Goal: Information Seeking & Learning: Learn about a topic

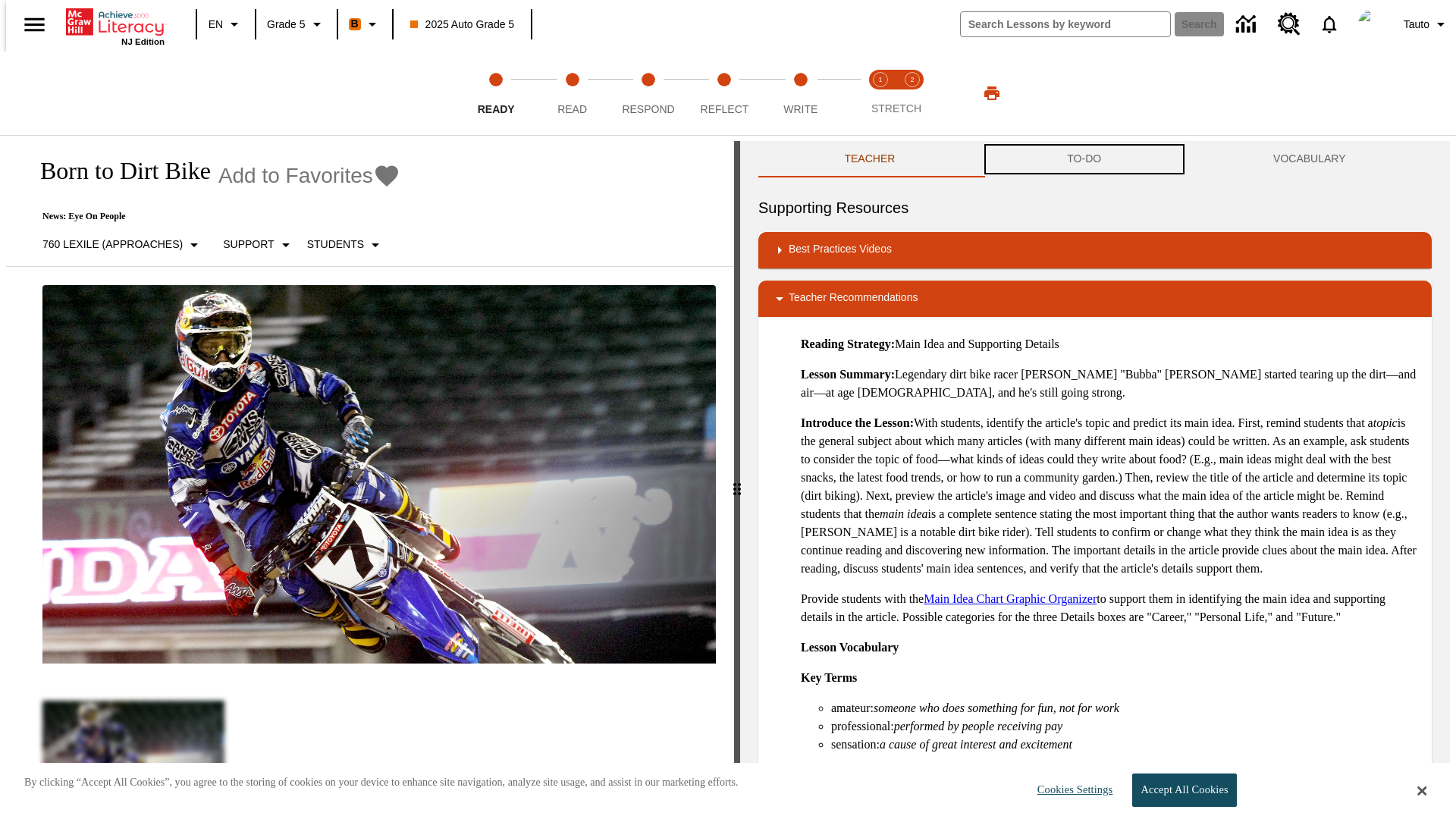
click at [1085, 159] on button "TO-DO" at bounding box center [1085, 159] width 206 height 37
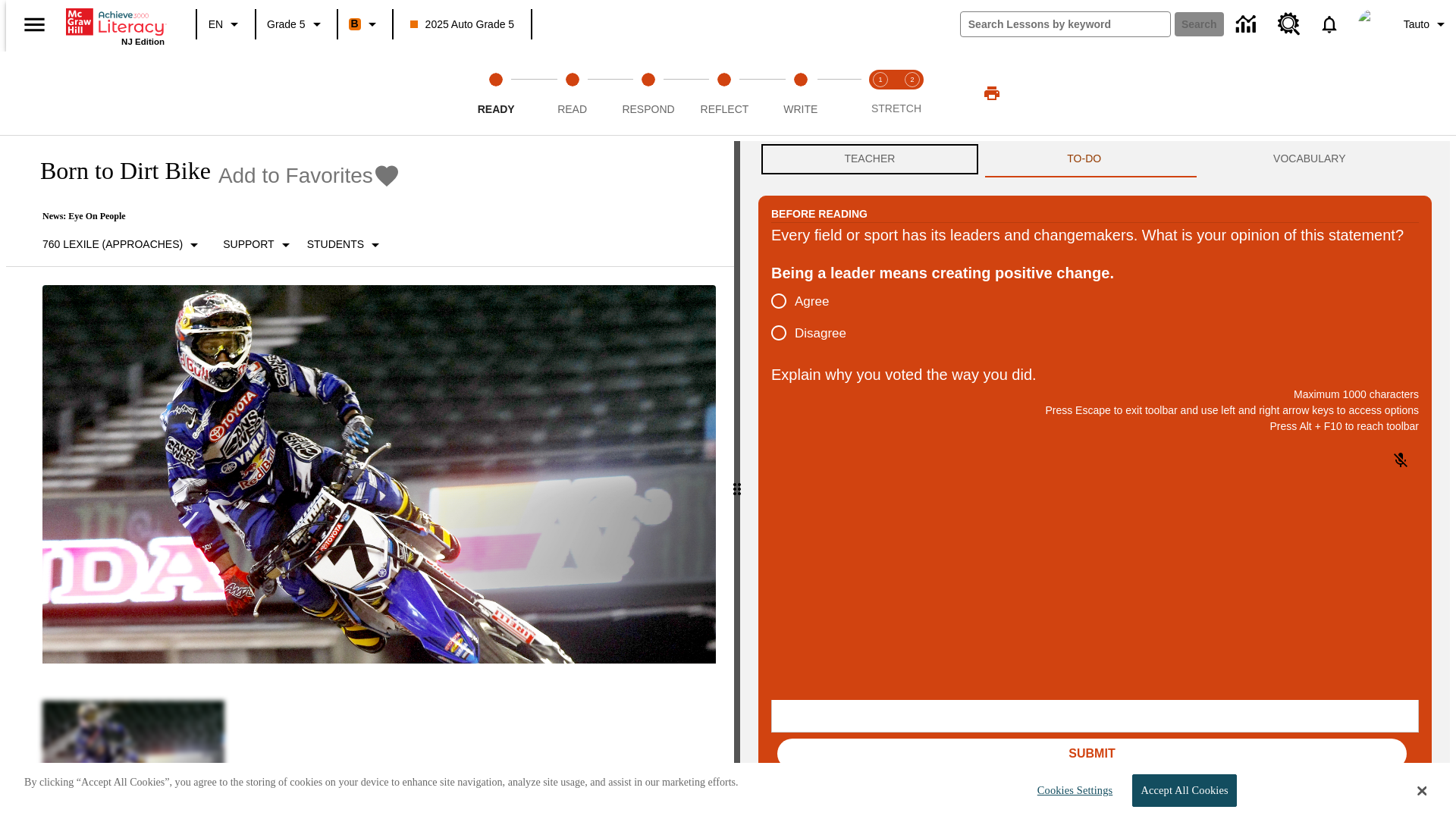
scroll to position [1, 0]
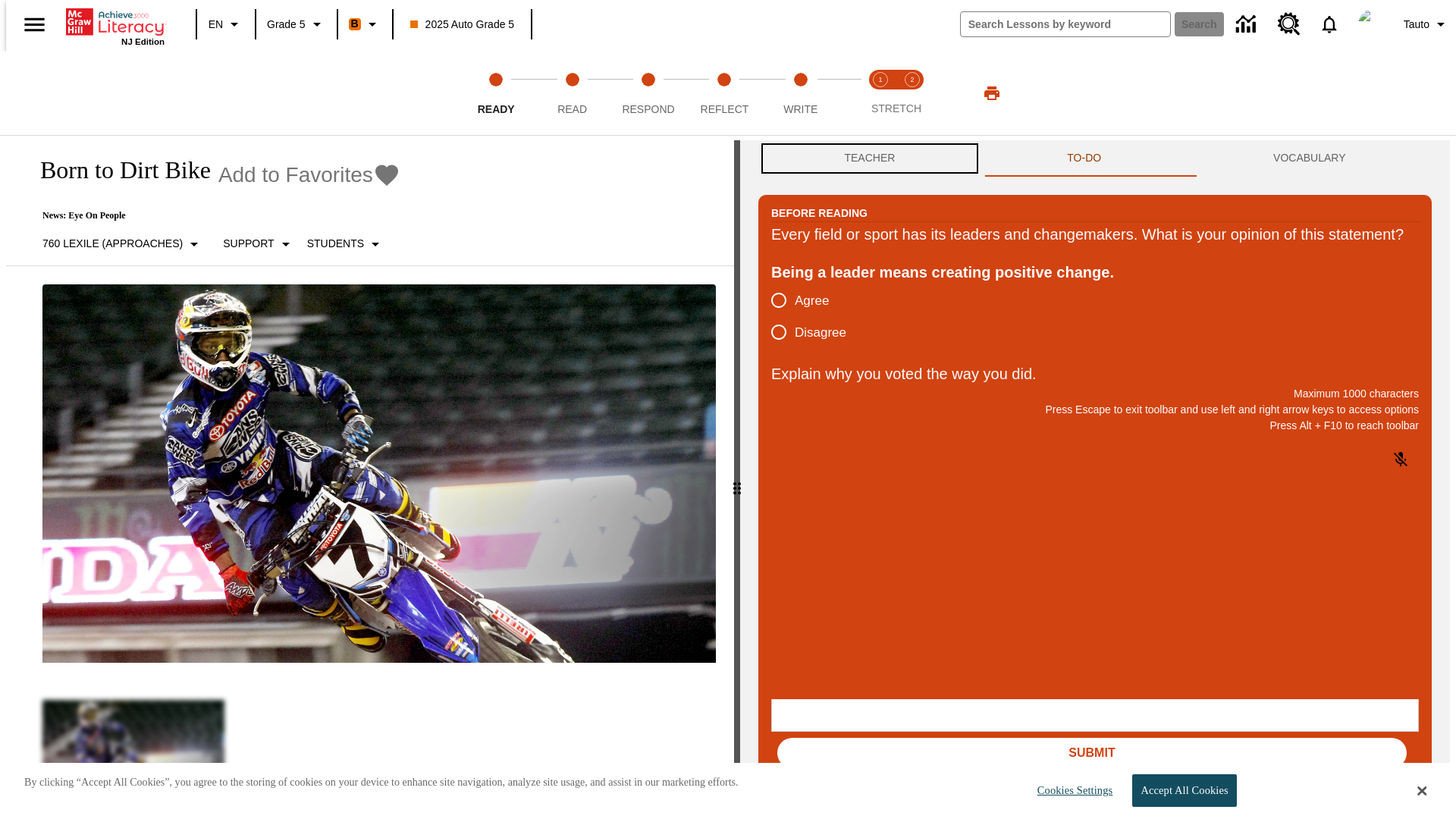
click at [865, 159] on button "Teacher" at bounding box center [870, 159] width 223 height 37
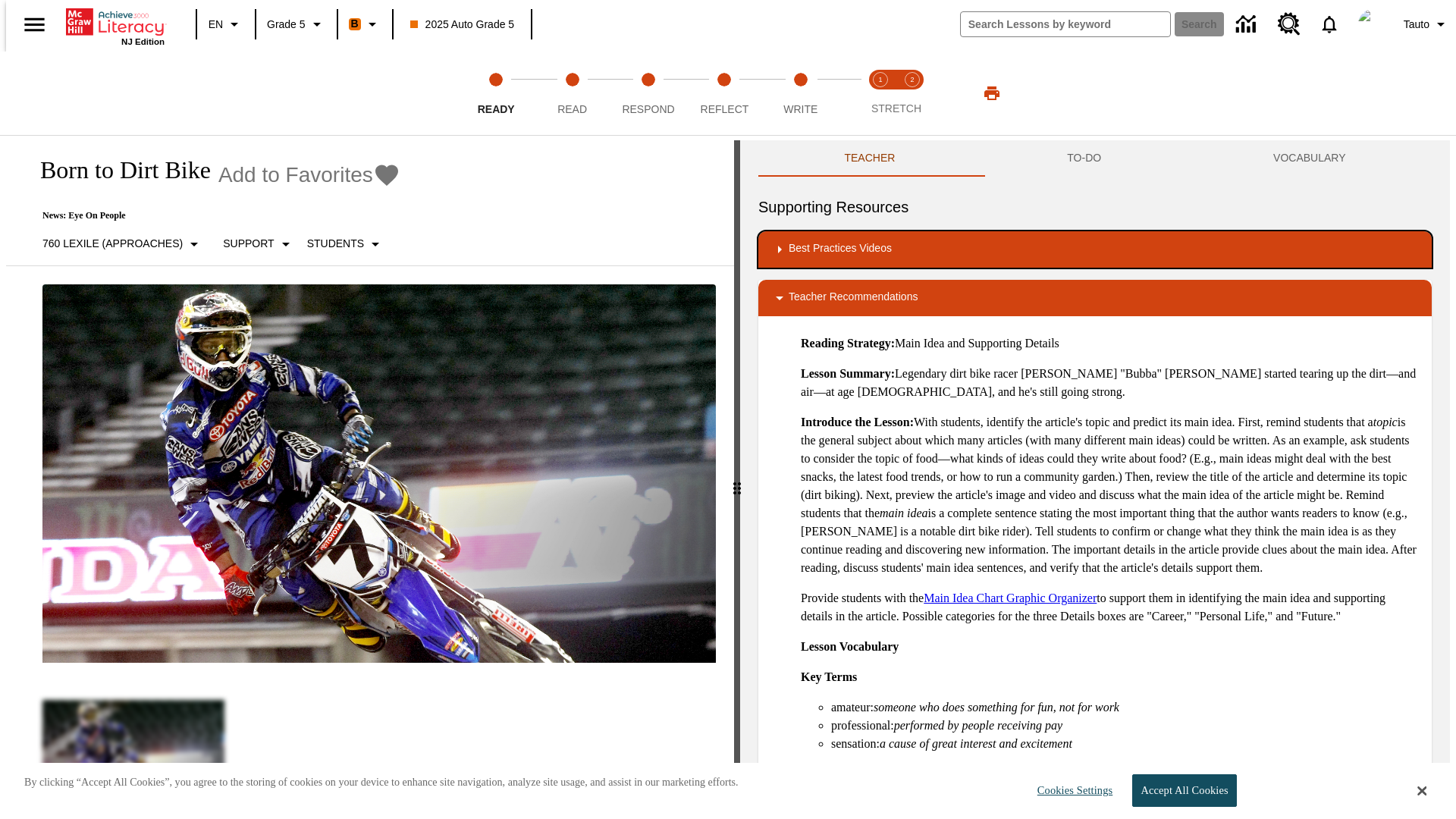
click at [1095, 249] on div "Best Practices Videos" at bounding box center [1095, 249] width 650 height 18
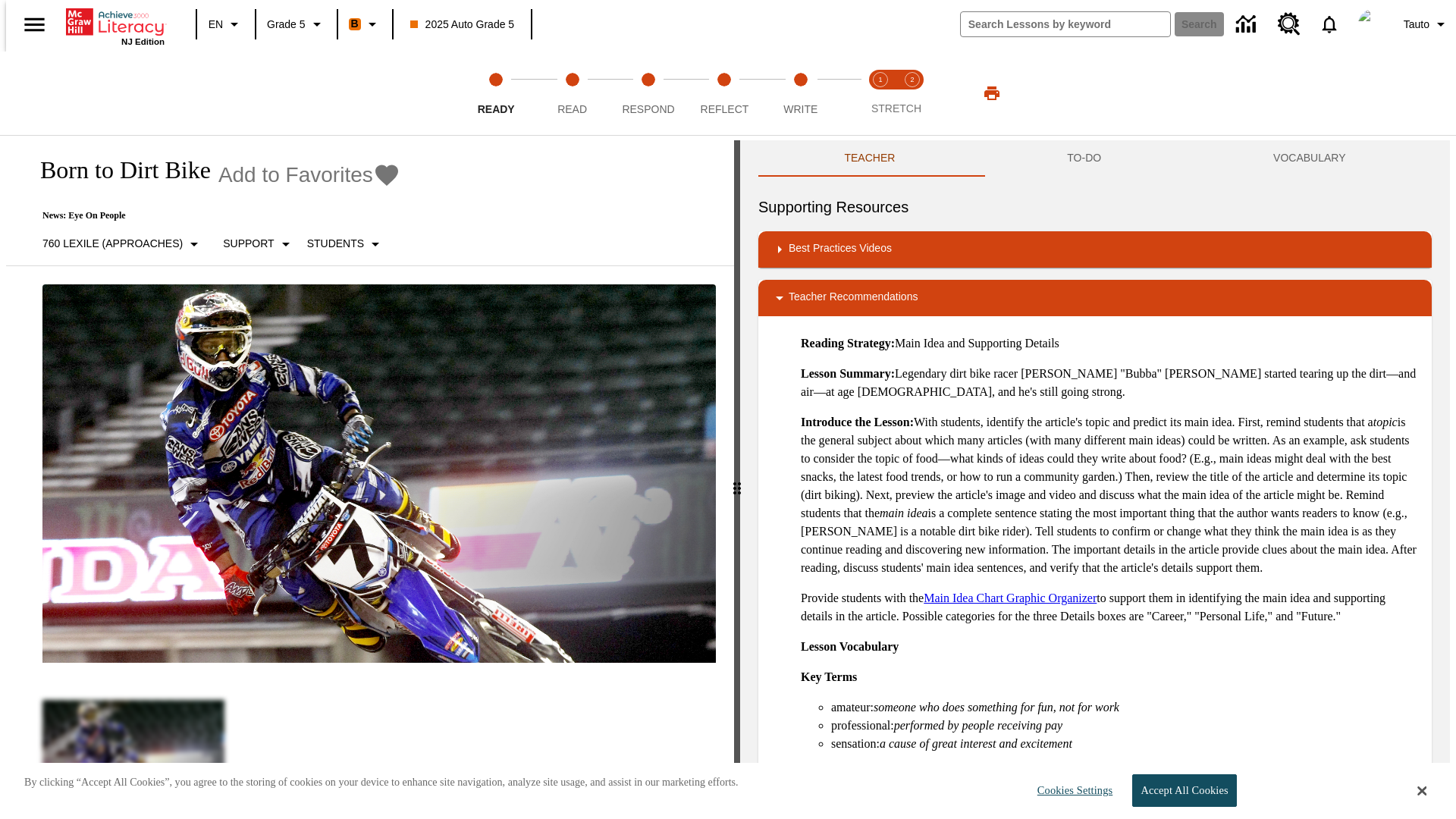
click at [887, 291] on img "Building Academic Vocabulary" at bounding box center [936, 301] width 98 height 22
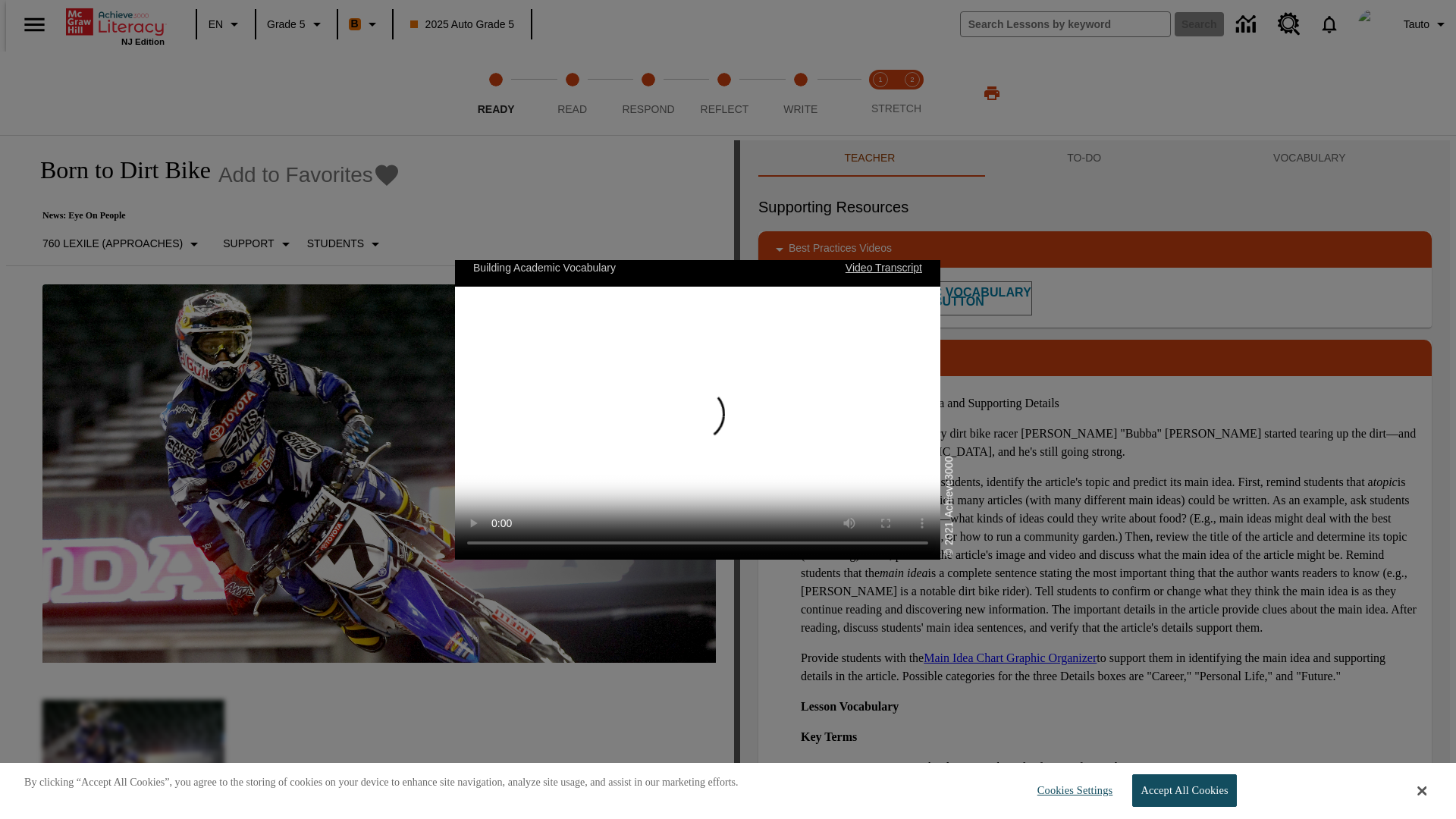
scroll to position [0, 0]
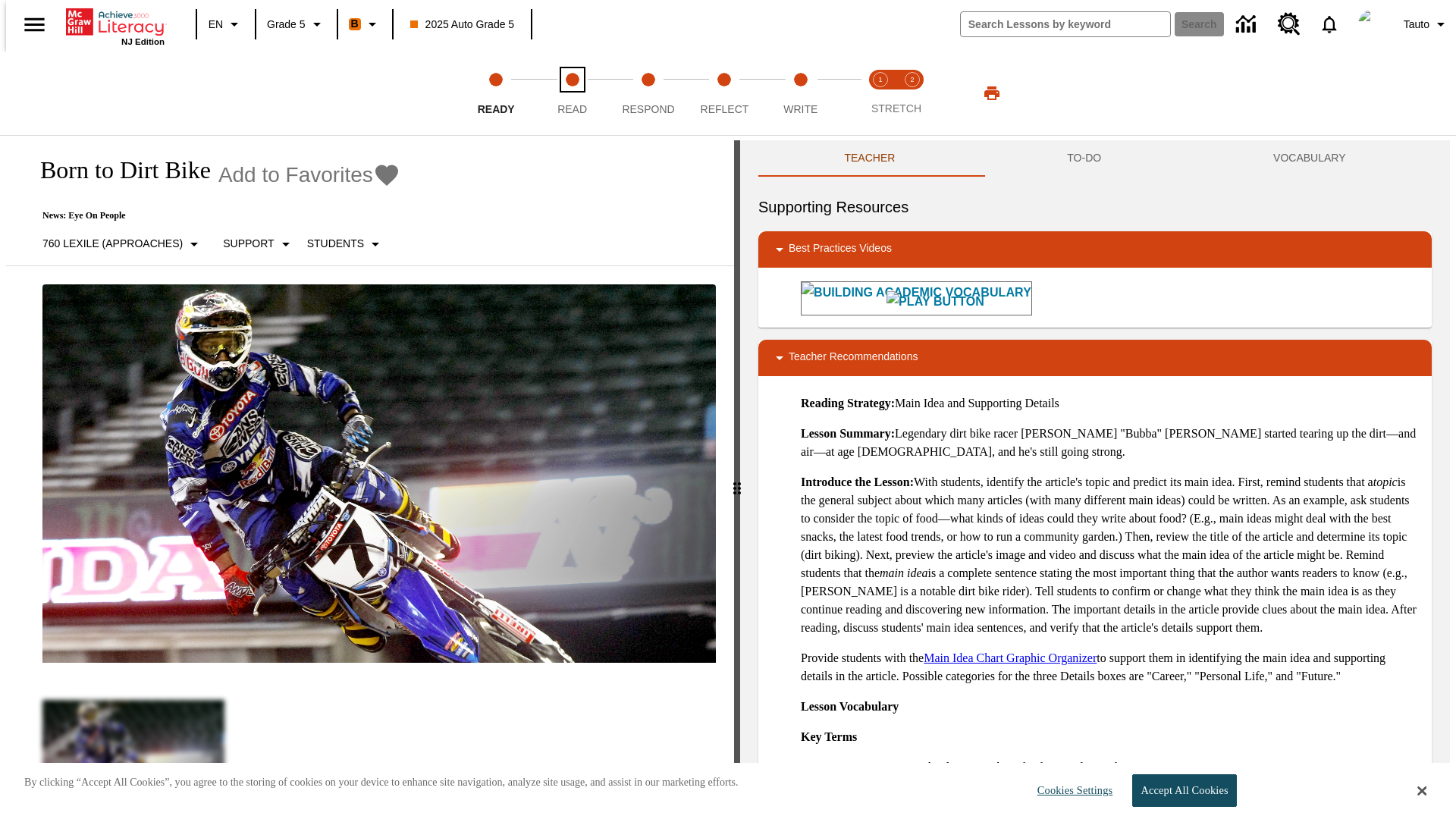
click at [572, 93] on span "Read" at bounding box center [572, 103] width 29 height 27
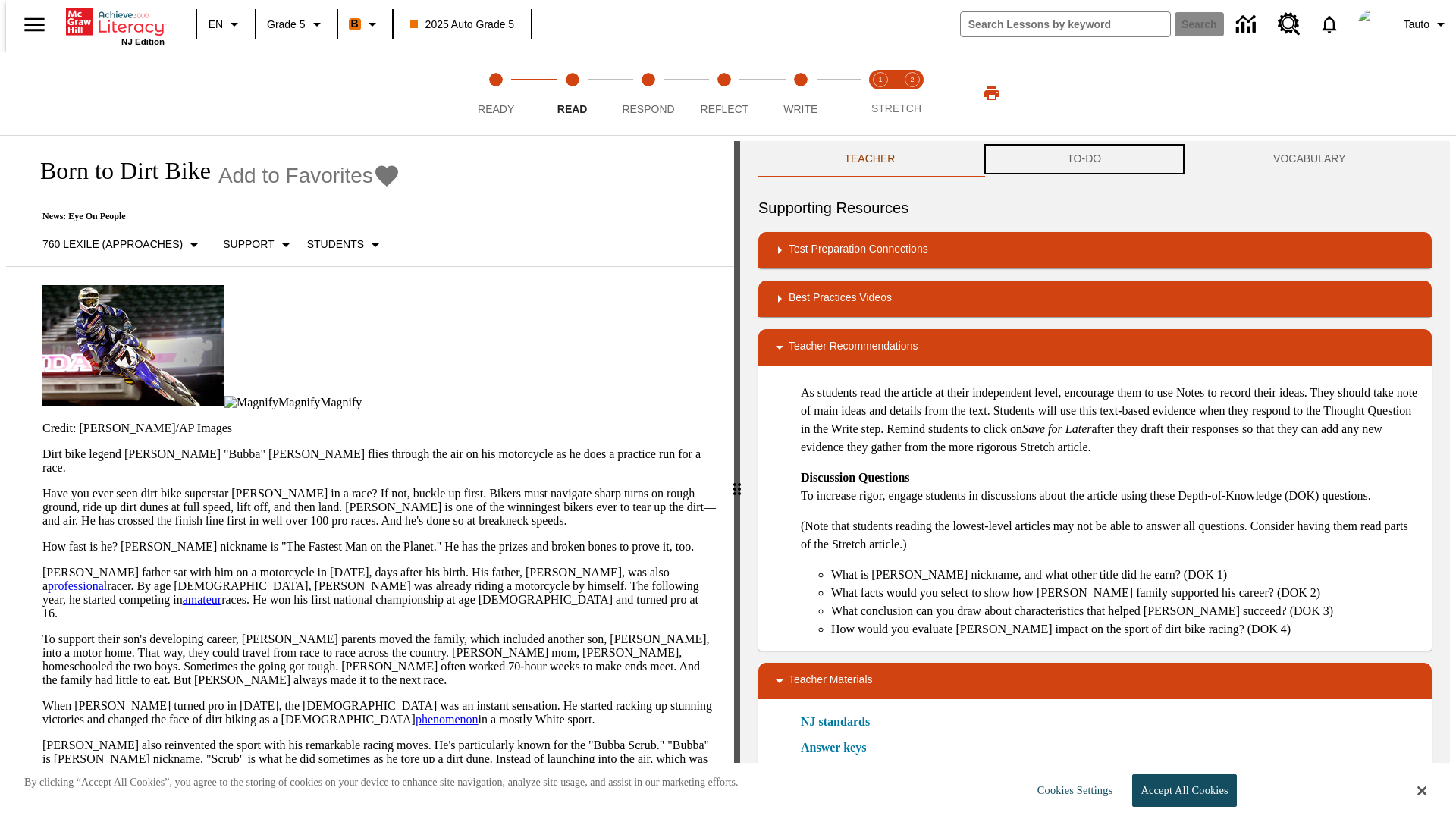
scroll to position [1, 0]
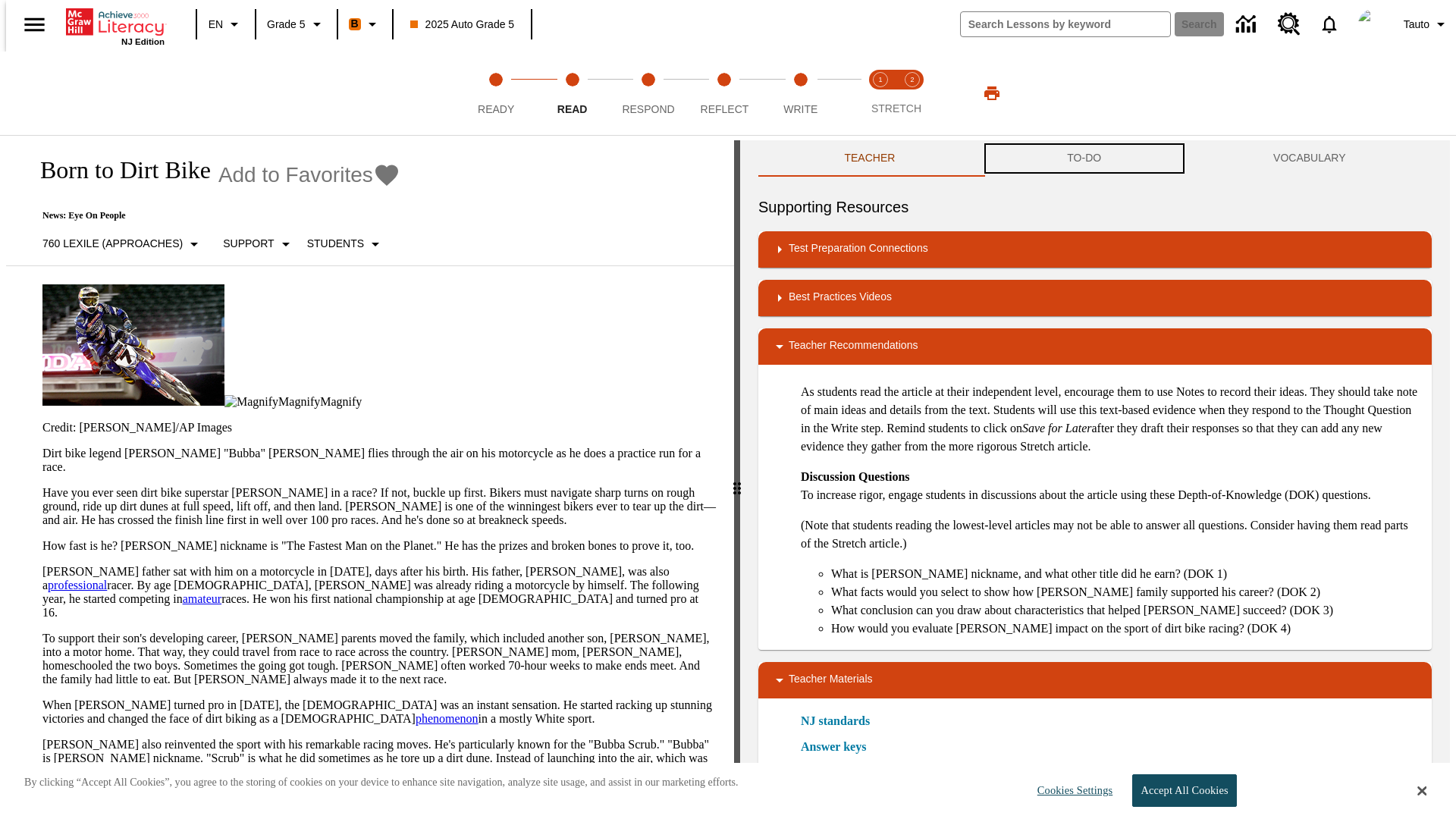
click at [1085, 159] on button "TO-DO" at bounding box center [1085, 159] width 206 height 37
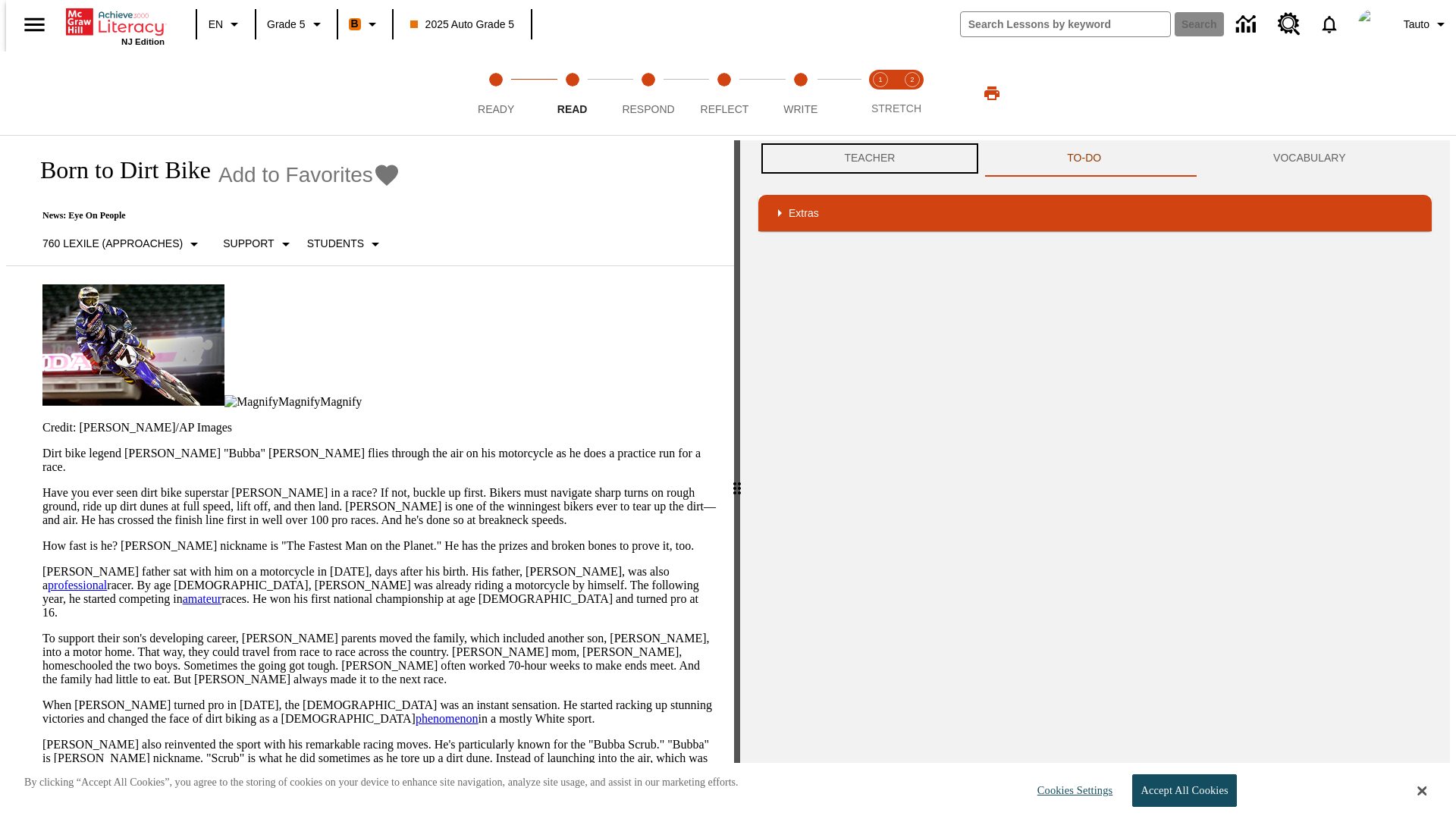
click at [865, 159] on button "Teacher" at bounding box center [870, 159] width 223 height 37
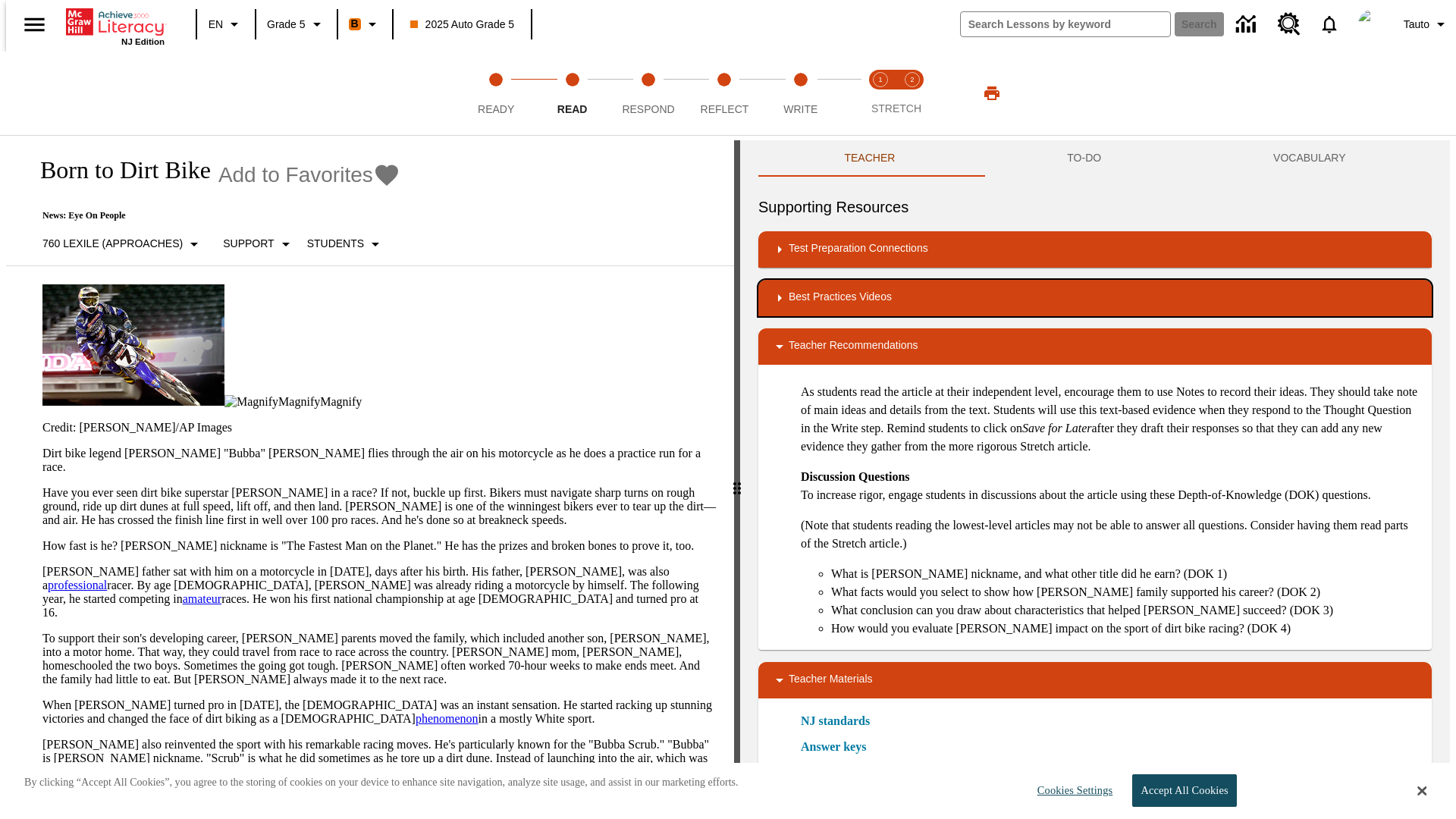
click at [1095, 298] on div "Best Practices Videos" at bounding box center [1095, 298] width 650 height 18
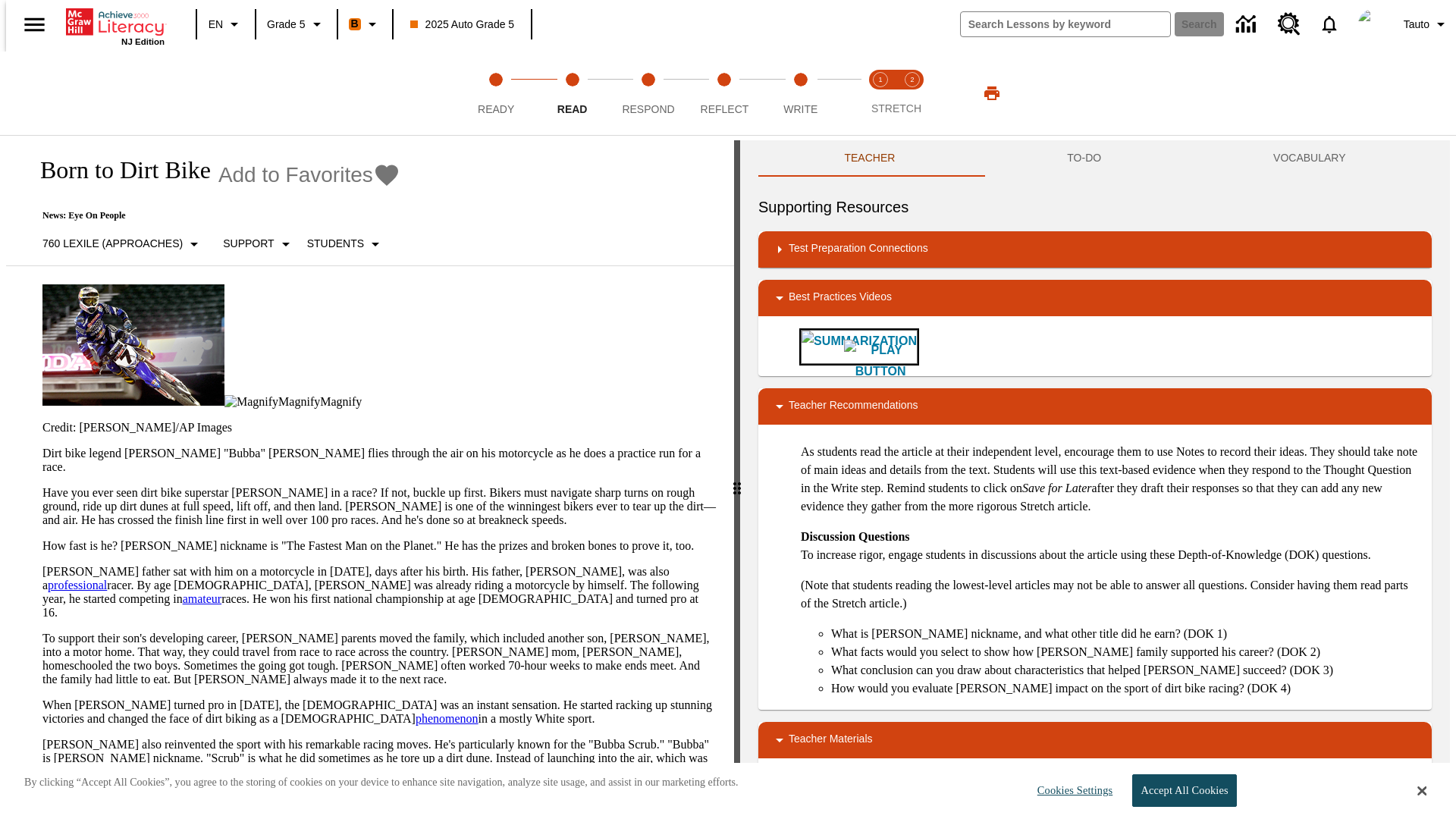
click at [844, 347] on img "Summarization" at bounding box center [880, 360] width 73 height 42
click at [881, 93] on span "Stretch Read step 1 of 2" at bounding box center [881, 103] width 20 height 27
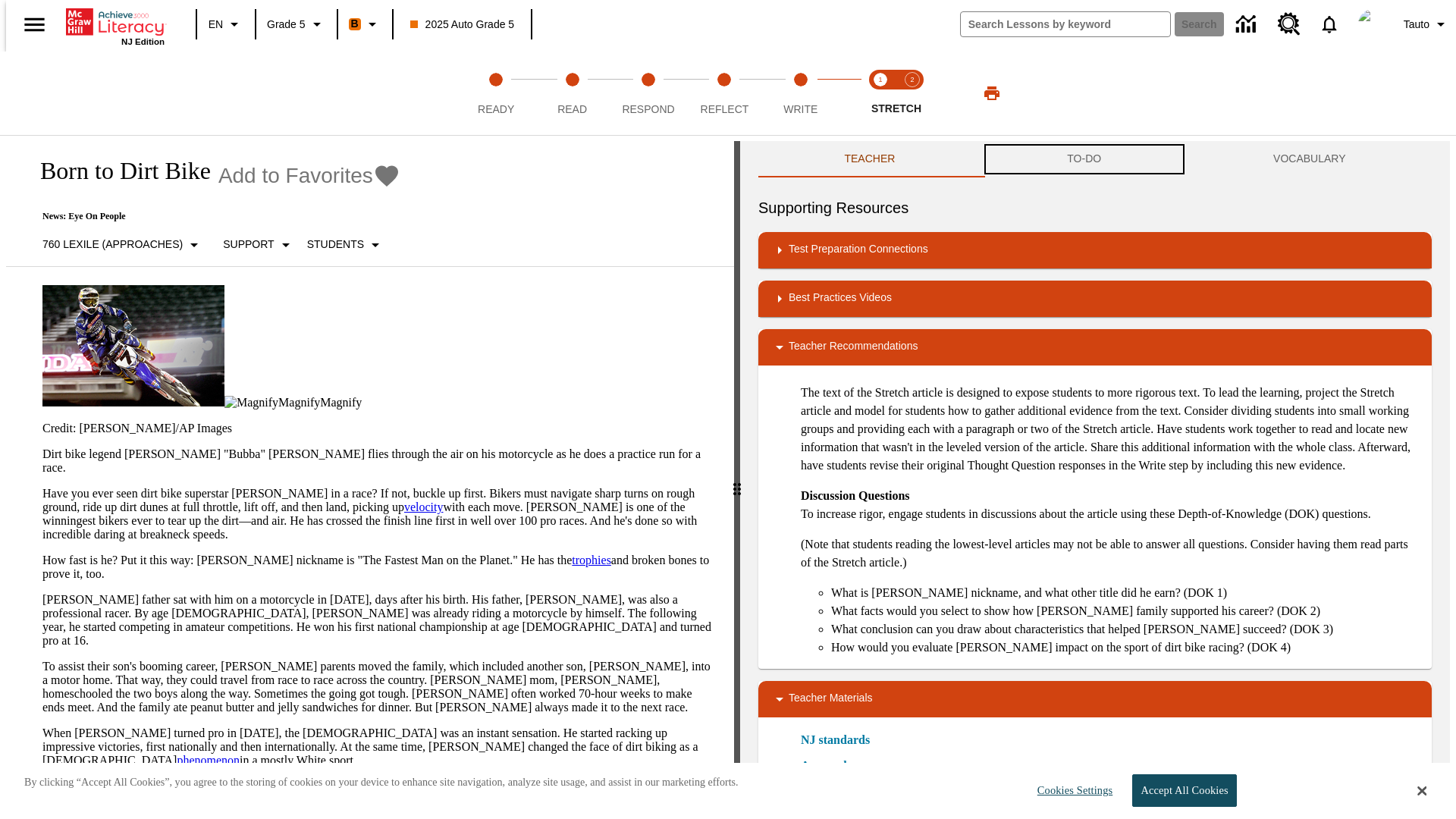
scroll to position [1, 0]
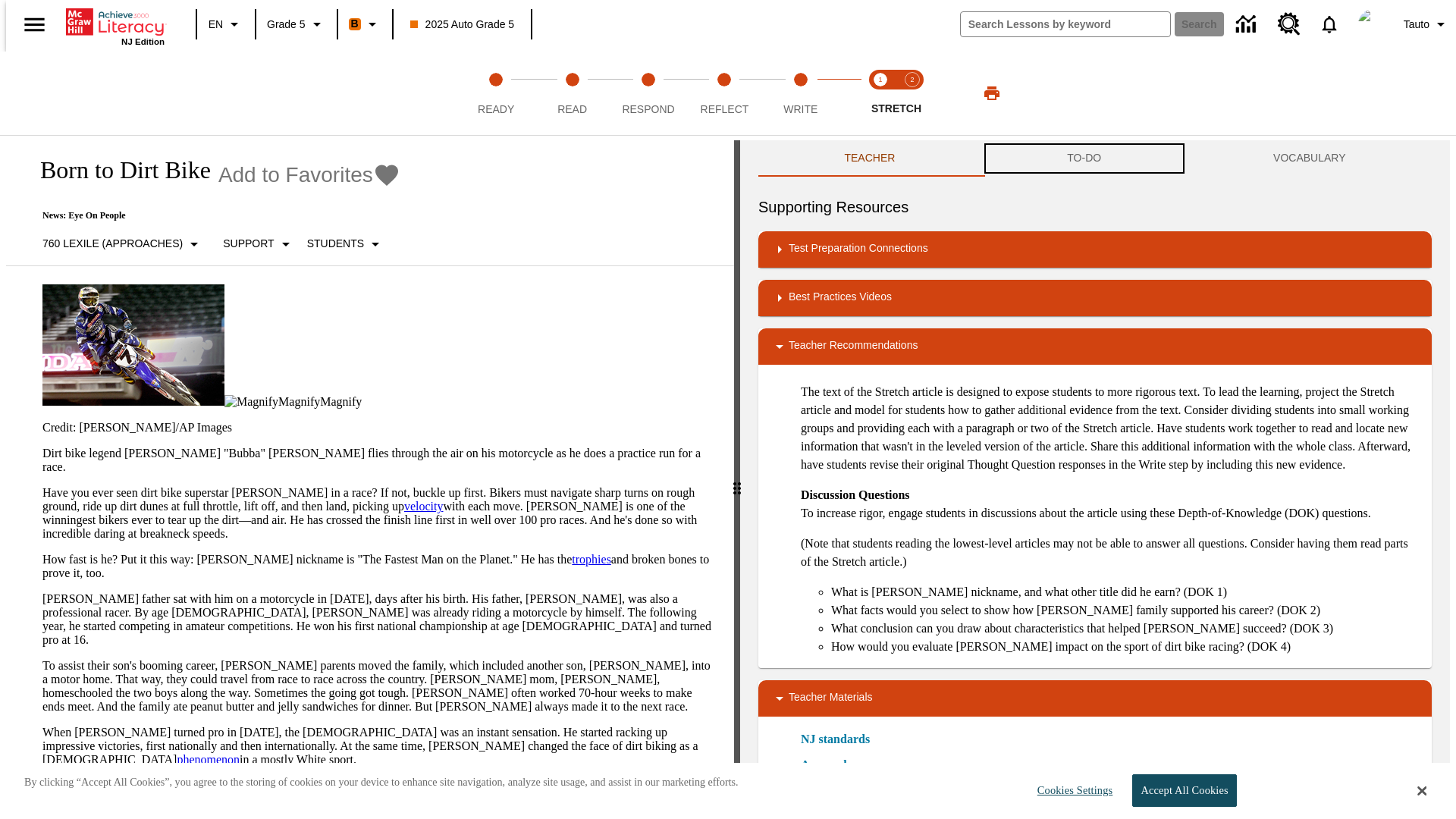
click at [1085, 159] on button "TO-DO" at bounding box center [1085, 159] width 206 height 37
